Goal: Check status: Check status

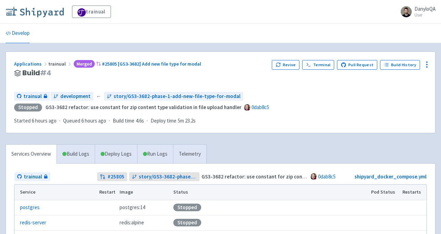
click at [42, 12] on img at bounding box center [35, 11] width 58 height 11
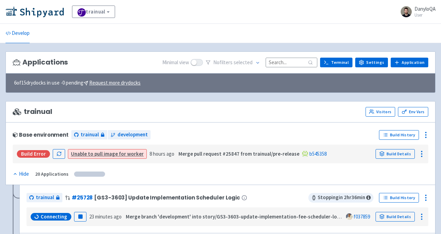
click at [280, 65] on input at bounding box center [292, 62] width 52 height 9
paste input "25682"
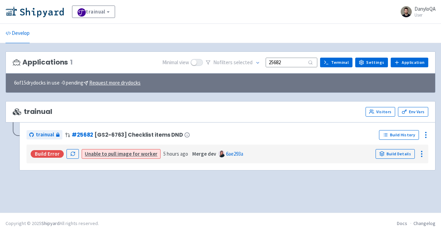
type input "25682"
click at [386, 154] on link "Build Details" at bounding box center [395, 154] width 39 height 10
